Goal: Information Seeking & Learning: Learn about a topic

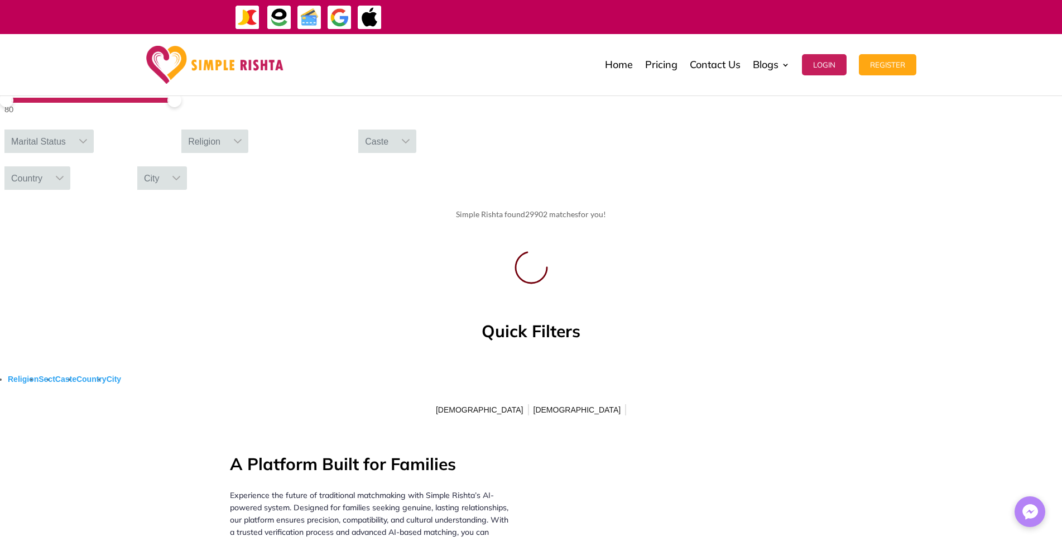
scroll to position [447, 0]
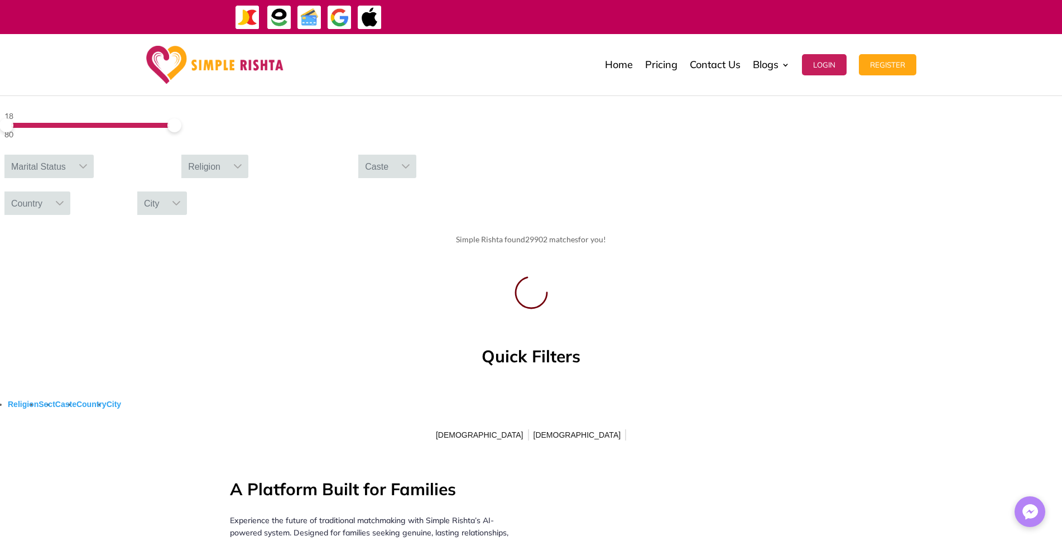
click at [39, 397] on span "Religion" at bounding box center [23, 404] width 31 height 15
click at [540, 426] on span "[DEMOGRAPHIC_DATA]" at bounding box center [577, 435] width 92 height 18
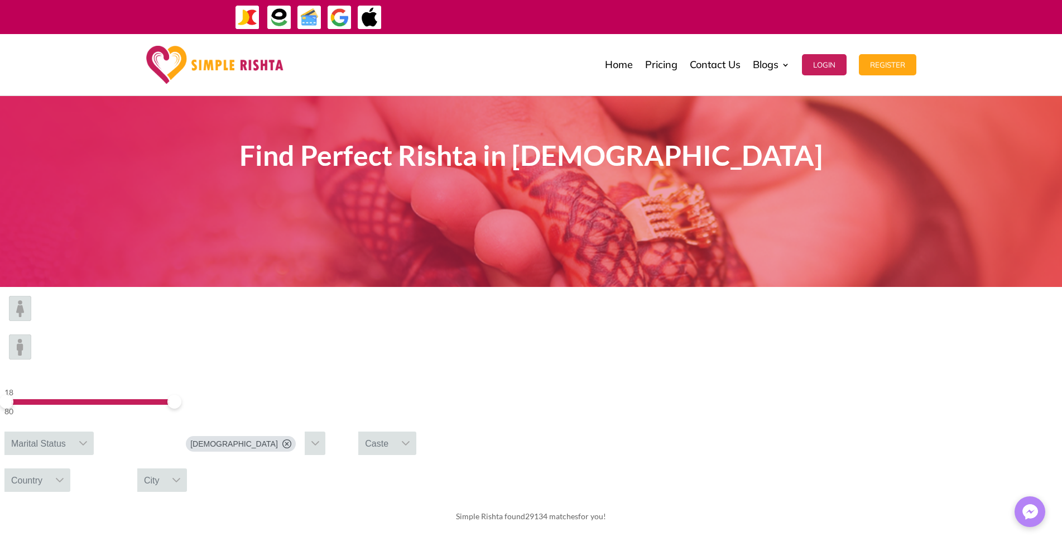
scroll to position [7, 0]
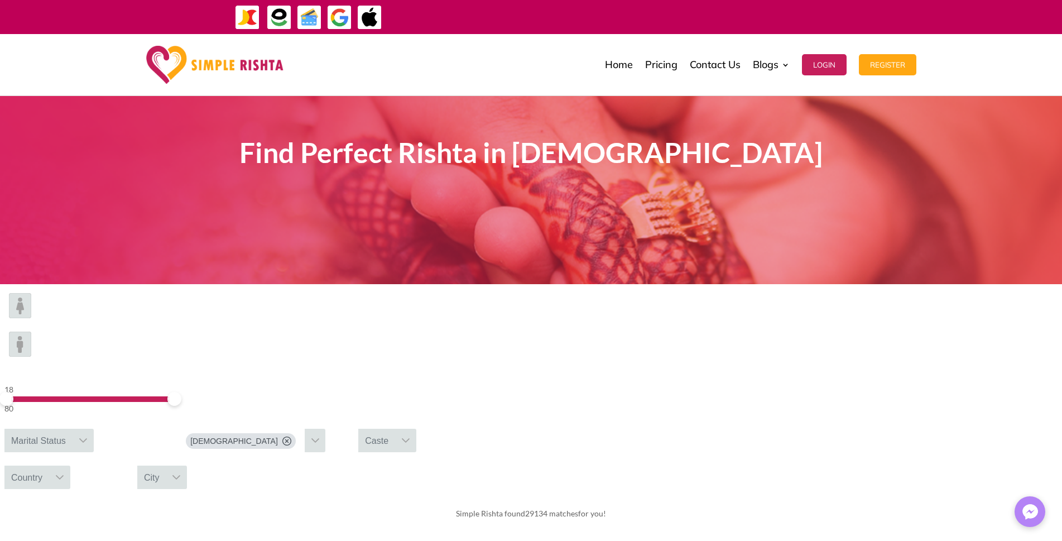
drag, startPoint x: 1058, startPoint y: 130, endPoint x: 1061, endPoint y: 164, distance: 33.7
click at [1061, 164] on div "Find Perfect Rishta in Muslim" at bounding box center [531, 155] width 1062 height 257
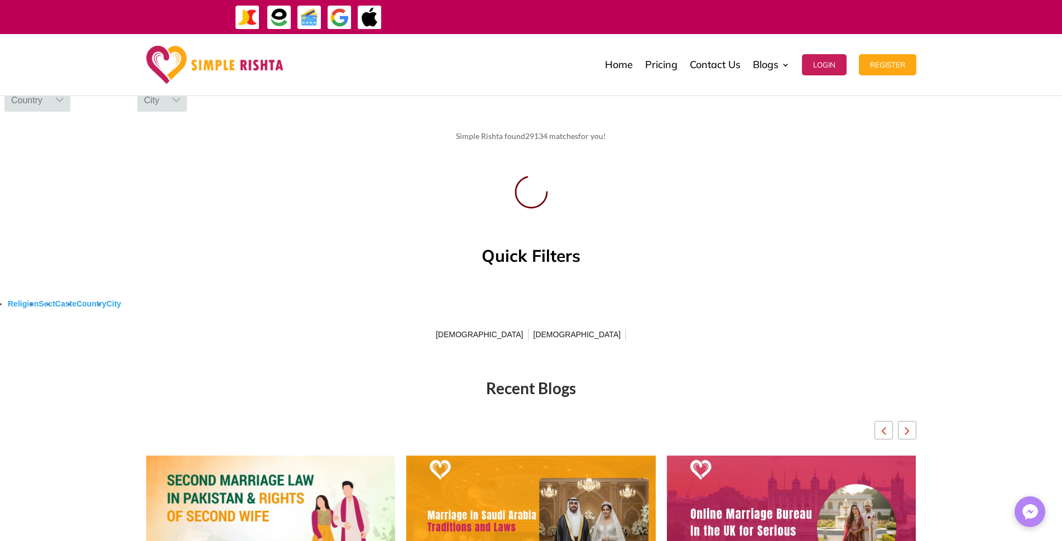
scroll to position [0, 0]
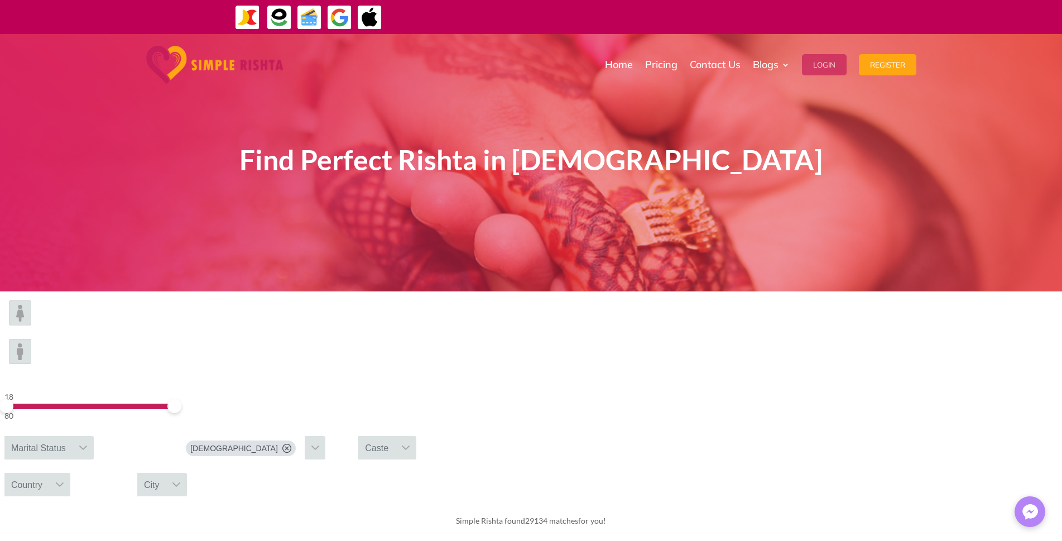
click at [815, 63] on button "Login" at bounding box center [824, 64] width 45 height 21
